Goal: Task Accomplishment & Management: Complete application form

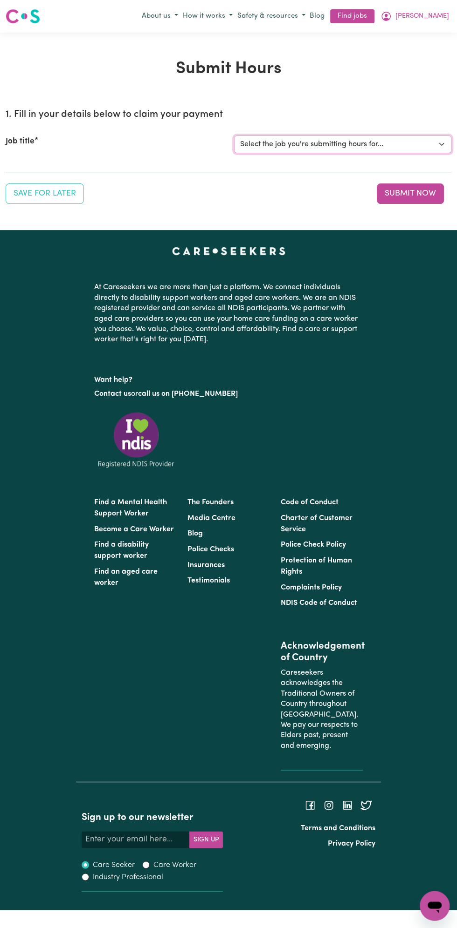
click at [315, 140] on select "Select the job you're submitting hours for... [Vartouhie ([PERSON_NAME]) [PERSO…" at bounding box center [342, 145] width 217 height 18
select select "13810"
click at [234, 136] on select "Select the job you're submitting hours for... [Vartouhie ([PERSON_NAME]) [PERSO…" at bounding box center [342, 145] width 217 height 18
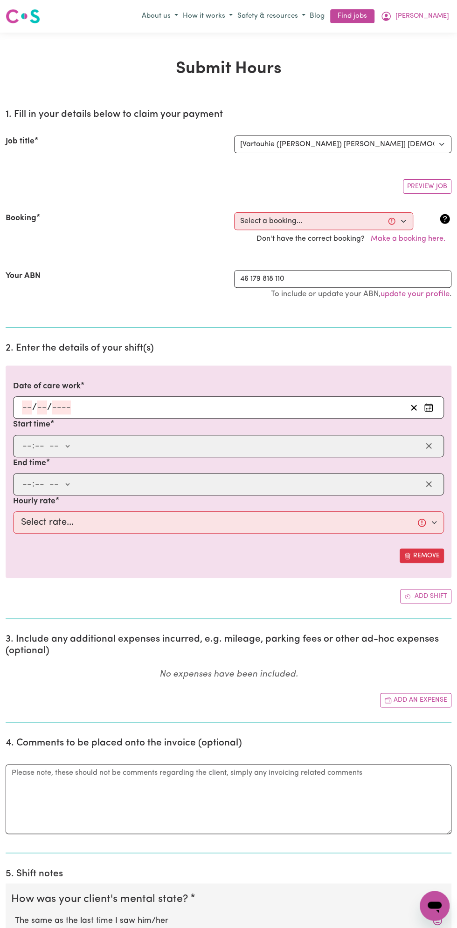
click at [57, 345] on h2 "2. Enter the details of your shift(s)" at bounding box center [228, 349] width 445 height 12
click at [61, 406] on input "number" at bounding box center [61, 408] width 19 height 14
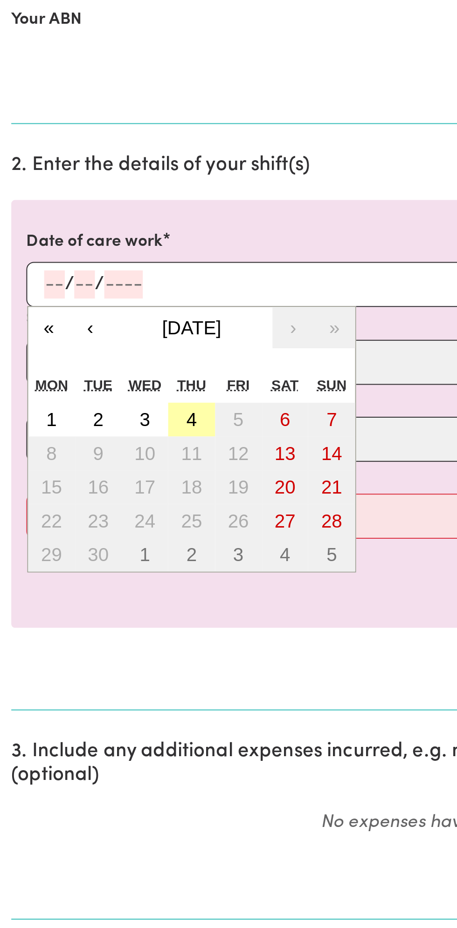
click at [98, 474] on button "4" at bounding box center [94, 474] width 23 height 17
type input "[DATE]"
type input "4"
type input "9"
type input "2025"
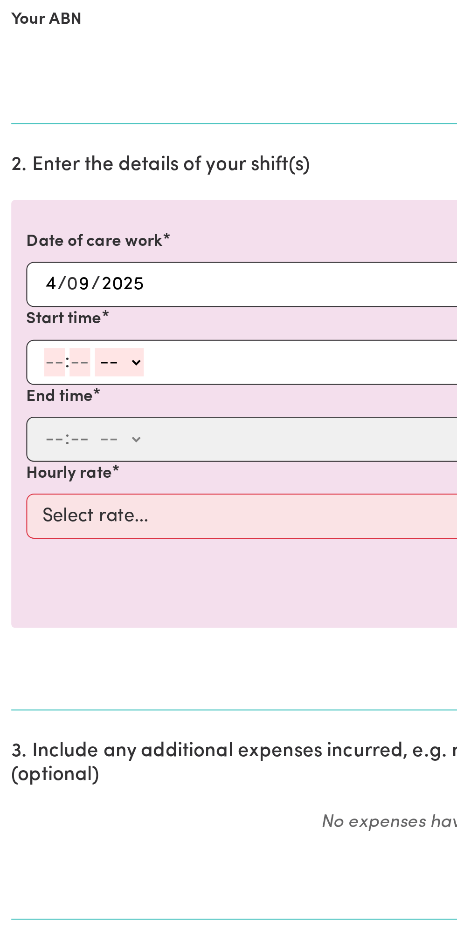
click at [21, 450] on div ": -- am pm" at bounding box center [221, 446] width 400 height 14
type input "12"
type input "0"
click at [72, 443] on select "-- am pm" at bounding box center [60, 446] width 24 height 14
select select "pm"
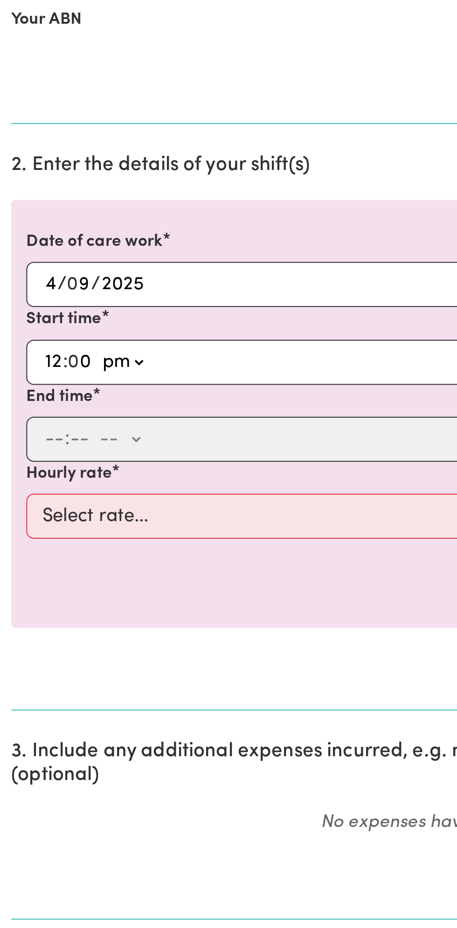
click at [48, 439] on select "-- am pm" at bounding box center [60, 446] width 24 height 14
type input "12:00"
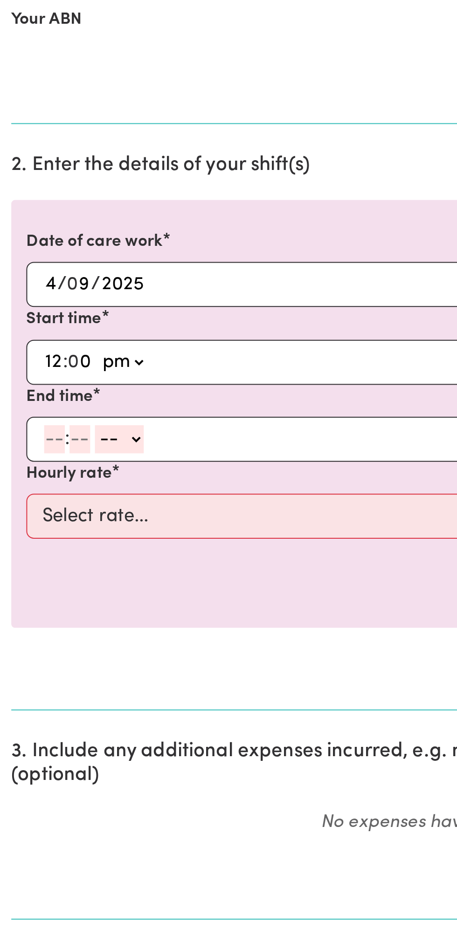
click at [28, 483] on input "number" at bounding box center [27, 485] width 10 height 14
type input "1"
click at [31, 481] on input "number" at bounding box center [35, 485] width 10 height 14
type input "0"
click at [68, 478] on select "-- am pm" at bounding box center [57, 485] width 24 height 14
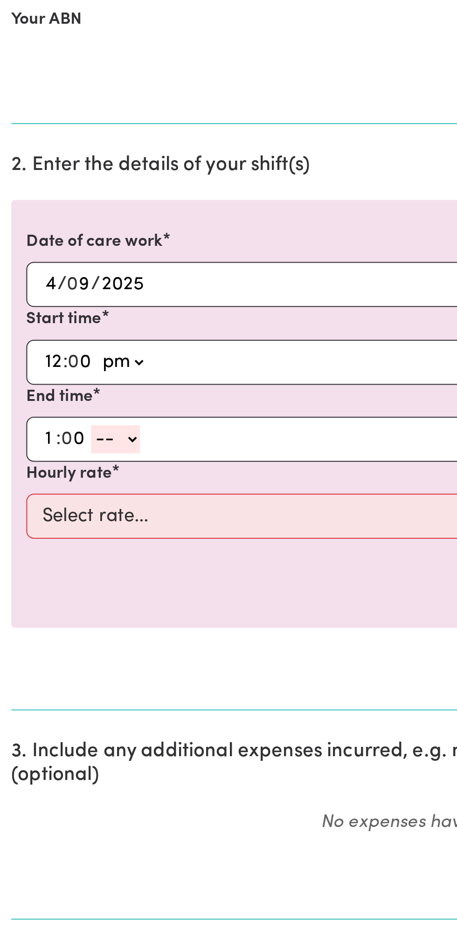
select select "pm"
click at [45, 478] on select "-- am pm" at bounding box center [57, 485] width 24 height 14
type input "13:00"
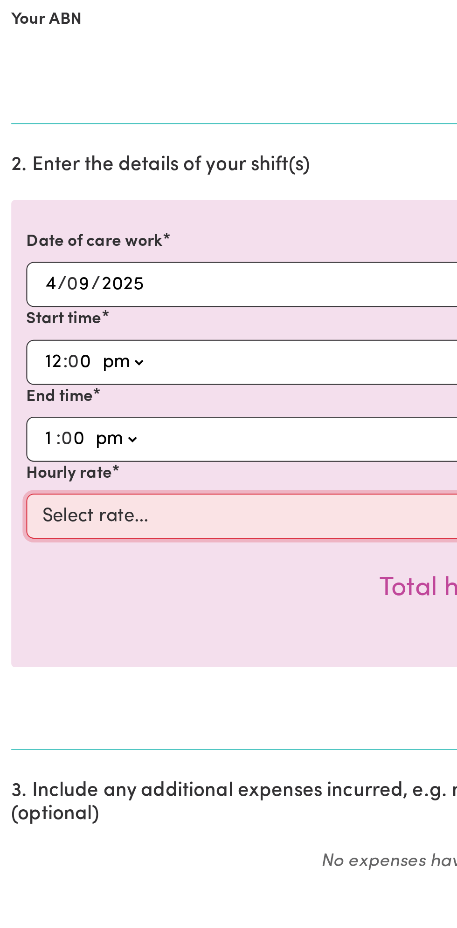
click at [94, 521] on select "Select rate... $49.00 (Weekday) $60.00 ([DATE])" at bounding box center [228, 523] width 430 height 22
select select "49-Weekday"
click at [13, 512] on select "Select rate... $49.00 (Weekday) $60.00 ([DATE])" at bounding box center [228, 523] width 430 height 22
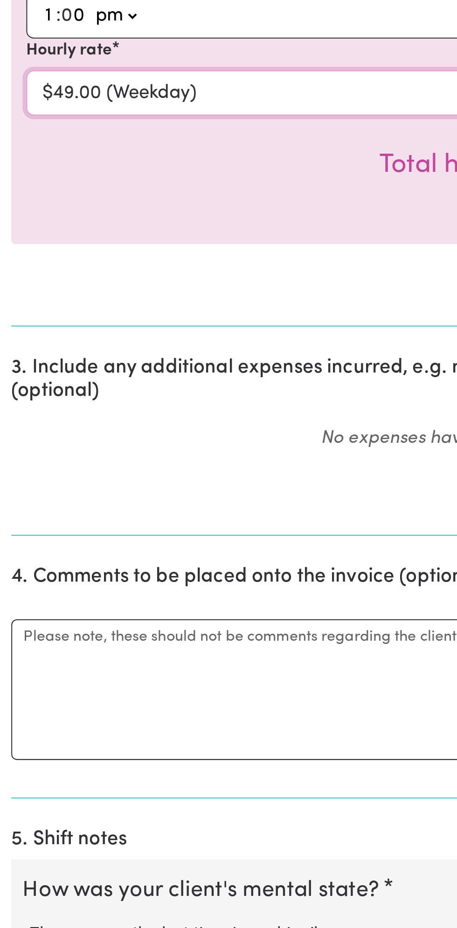
scroll to position [13, 0]
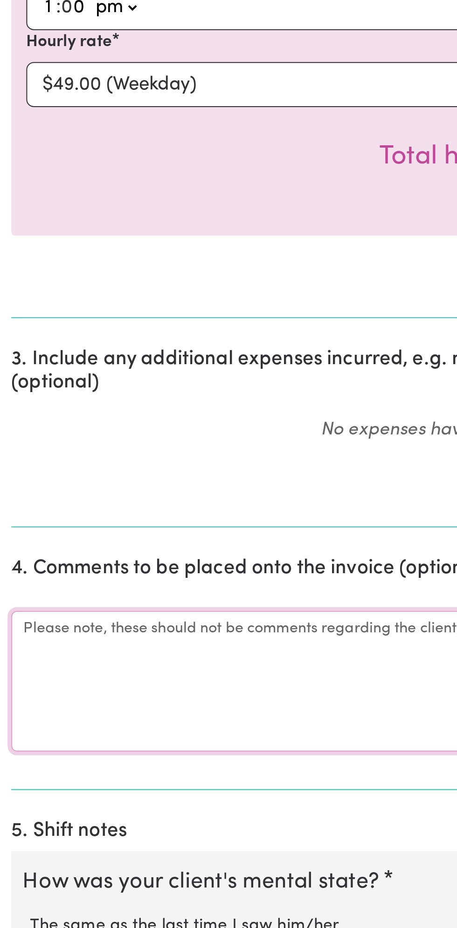
click at [68, 797] on textarea "Comments" at bounding box center [228, 806] width 445 height 70
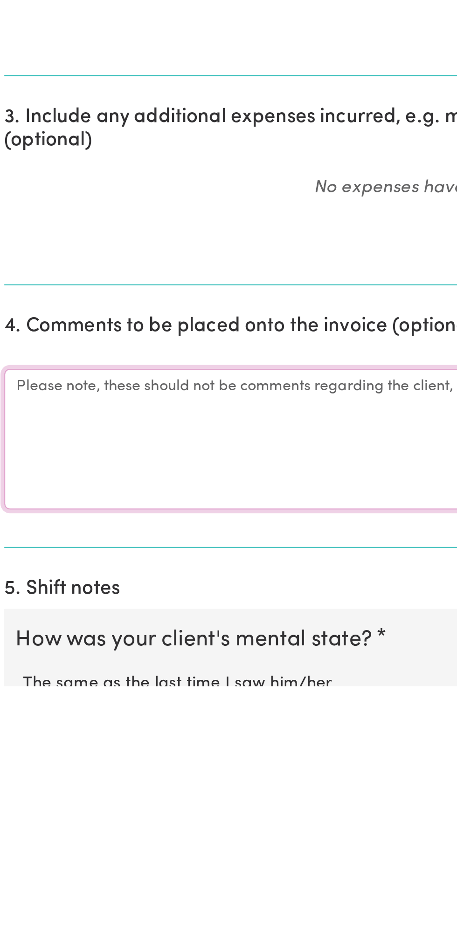
scroll to position [24, 0]
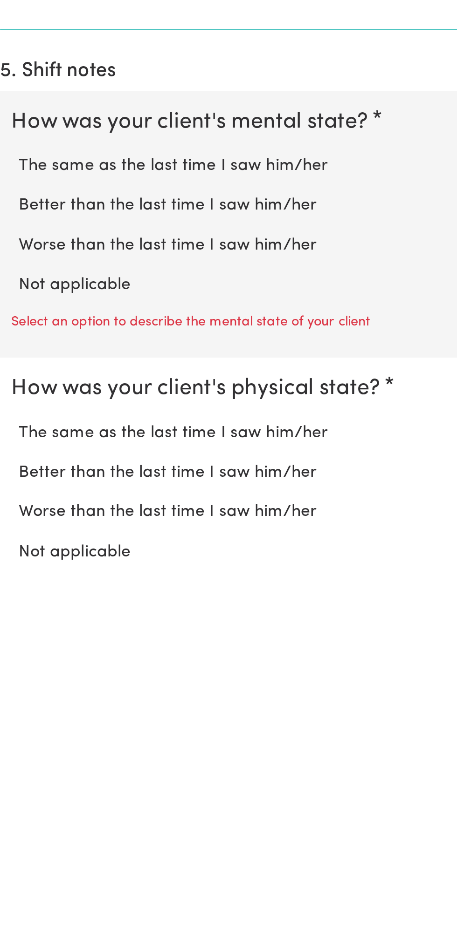
type textarea "All good"
click at [60, 786] on label "Not applicable" at bounding box center [228, 792] width 427 height 12
click at [15, 786] on input "Not applicable" at bounding box center [14, 786] width 0 height 0
radio input "true"
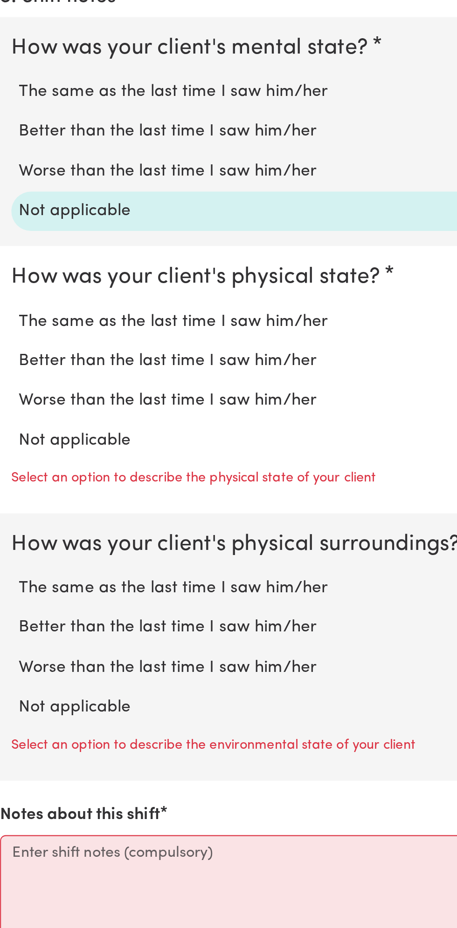
scroll to position [430, 0]
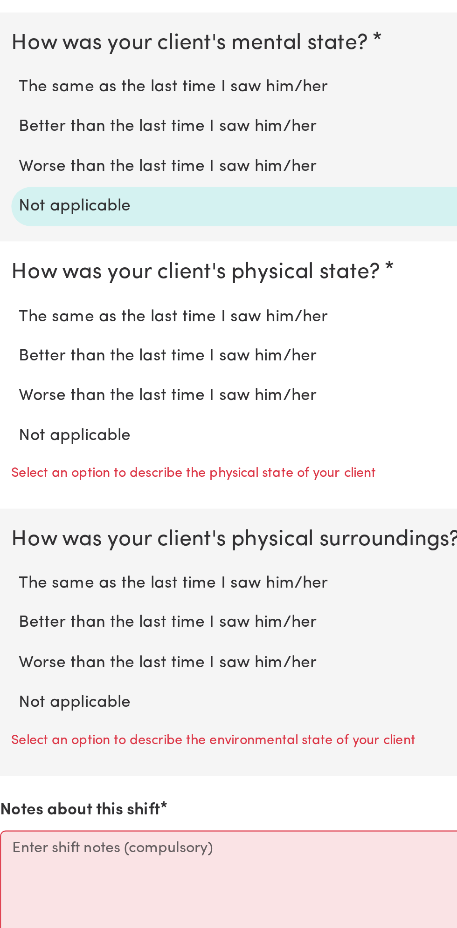
click at [61, 678] on label "Not applicable" at bounding box center [228, 684] width 427 height 12
click at [15, 678] on input "Not applicable" at bounding box center [14, 678] width 0 height 0
radio input "true"
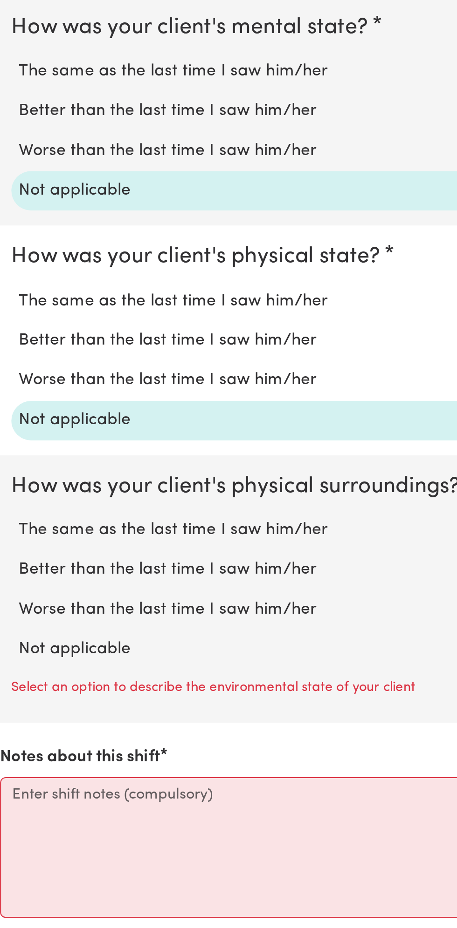
scroll to position [483, 0]
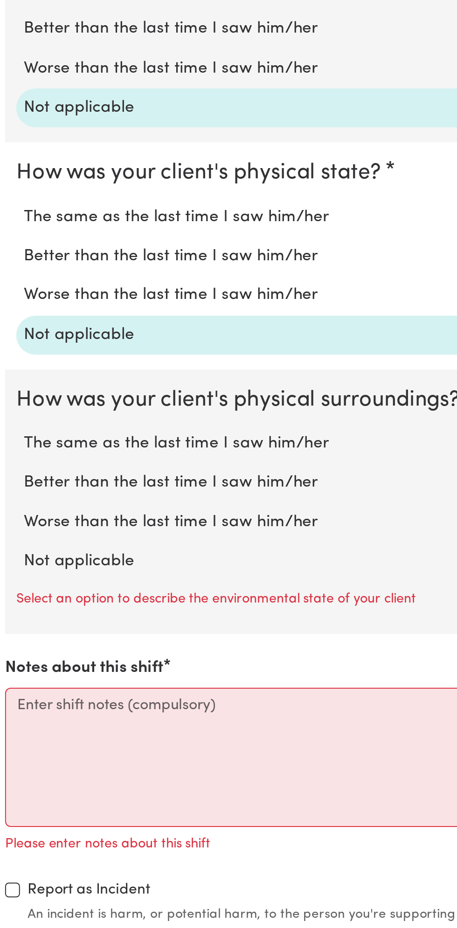
click at [68, 738] on label "Not applicable" at bounding box center [228, 744] width 427 height 12
click at [15, 738] on input "Not applicable" at bounding box center [14, 738] width 0 height 0
radio input "true"
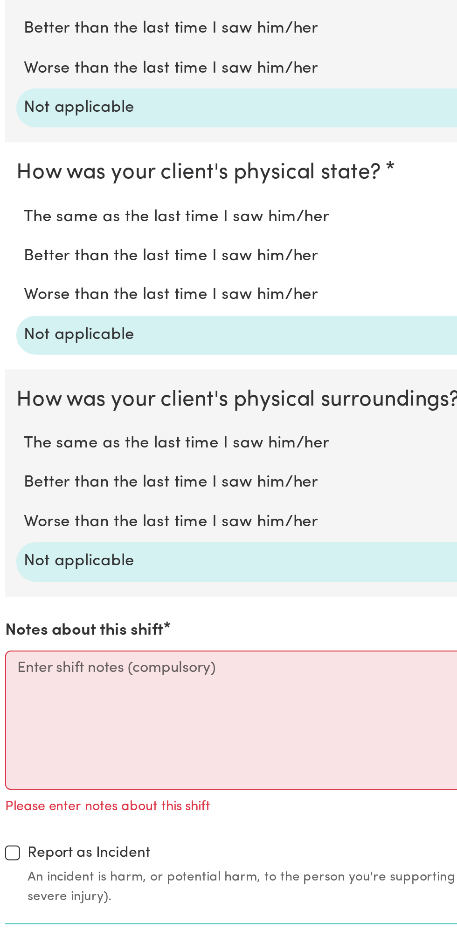
click at [53, 743] on label "Not applicable" at bounding box center [228, 744] width 427 height 12
click at [15, 738] on input "Not applicable" at bounding box center [14, 738] width 0 height 0
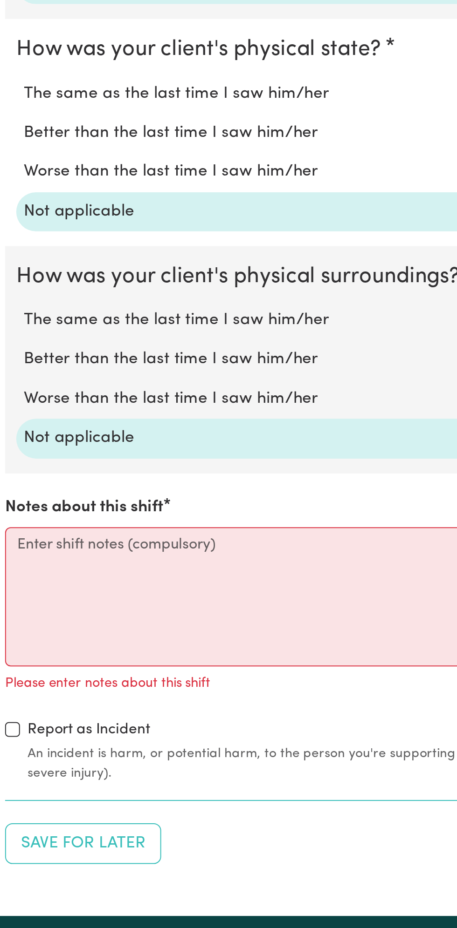
scroll to position [559, 0]
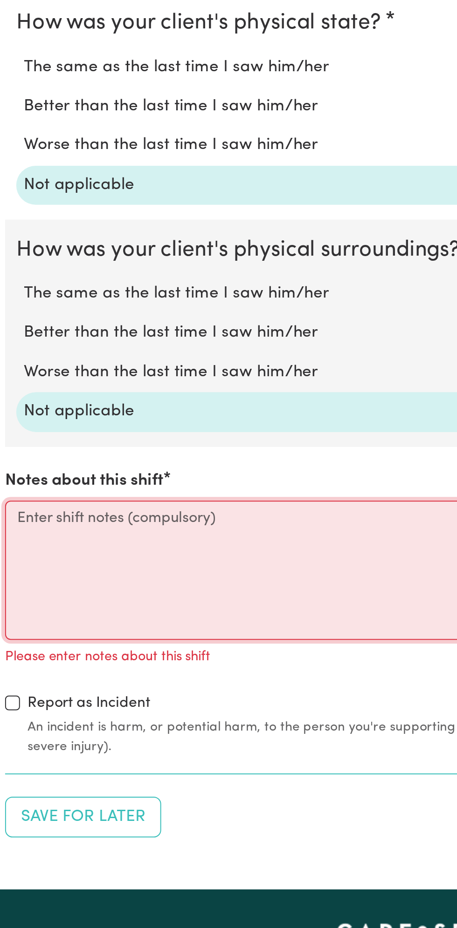
click at [59, 748] on textarea "Notes about this shift" at bounding box center [228, 749] width 445 height 70
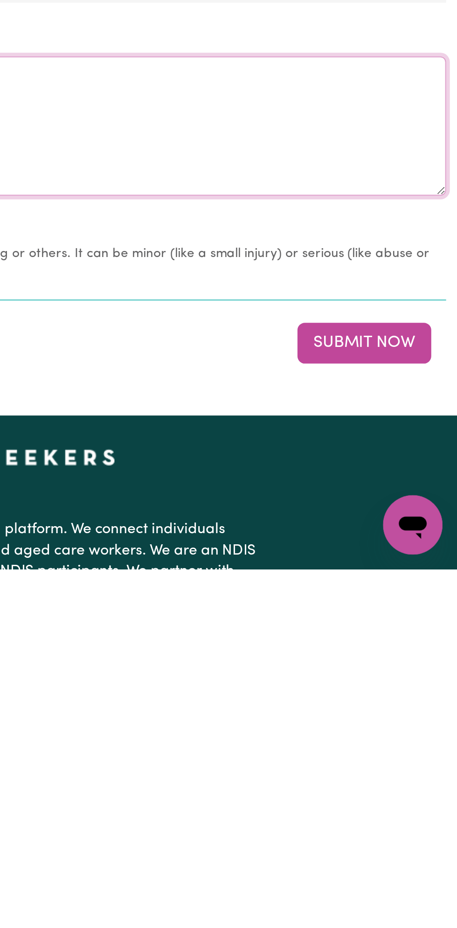
type textarea "All good nothing changes"
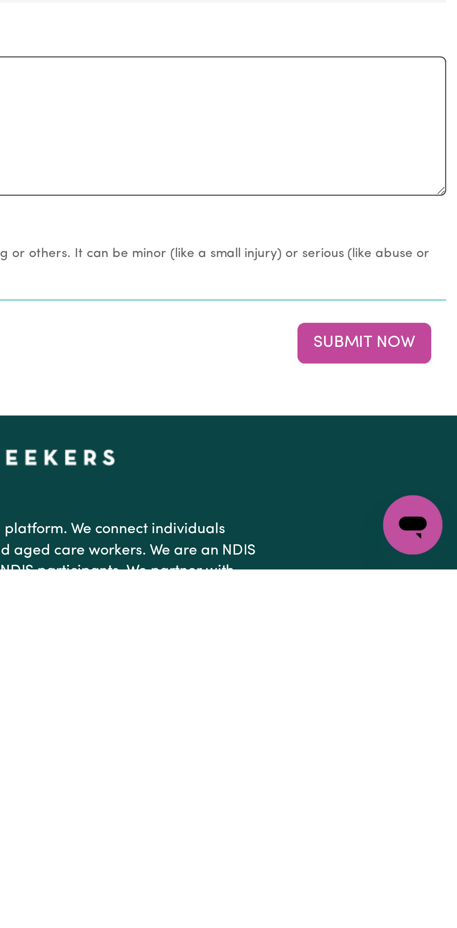
click at [416, 810] on button "Submit Now" at bounding box center [409, 815] width 67 height 20
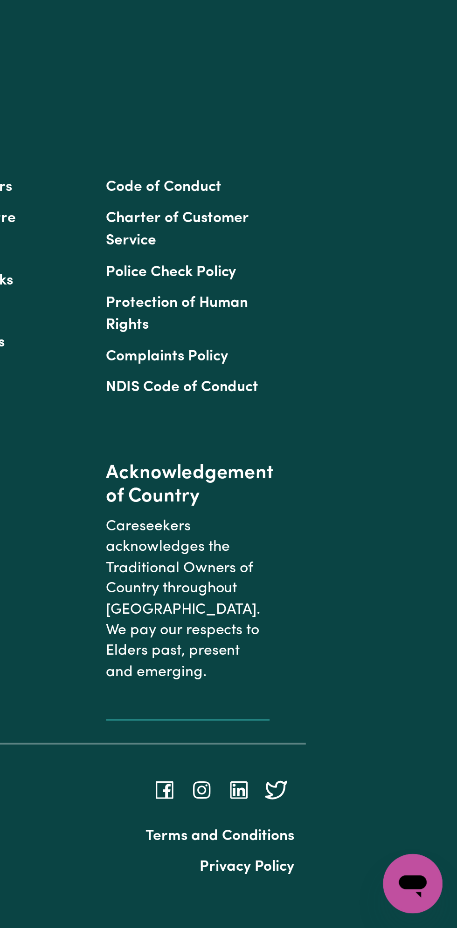
scroll to position [0, 0]
